Goal: Task Accomplishment & Management: Manage account settings

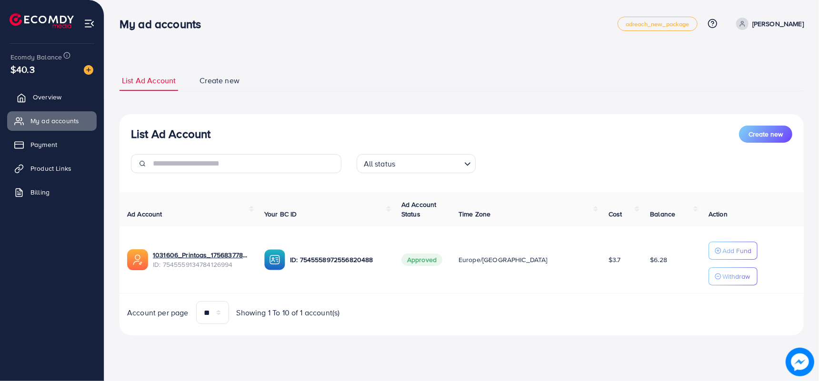
click at [69, 103] on link "Overview" at bounding box center [52, 97] width 90 height 19
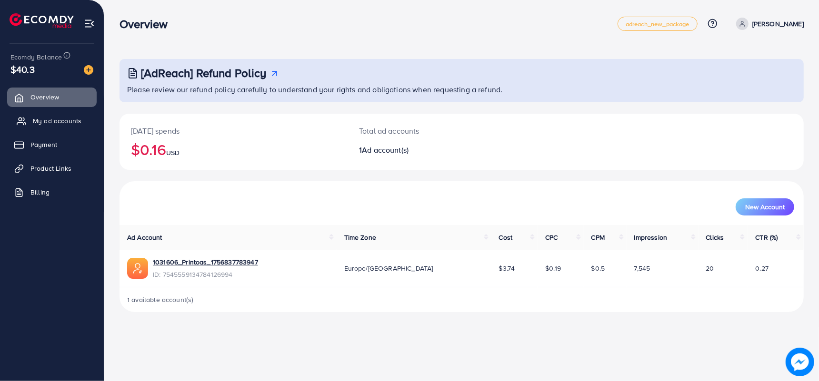
click at [59, 120] on span "My ad accounts" at bounding box center [57, 121] width 49 height 10
